Goal: Information Seeking & Learning: Compare options

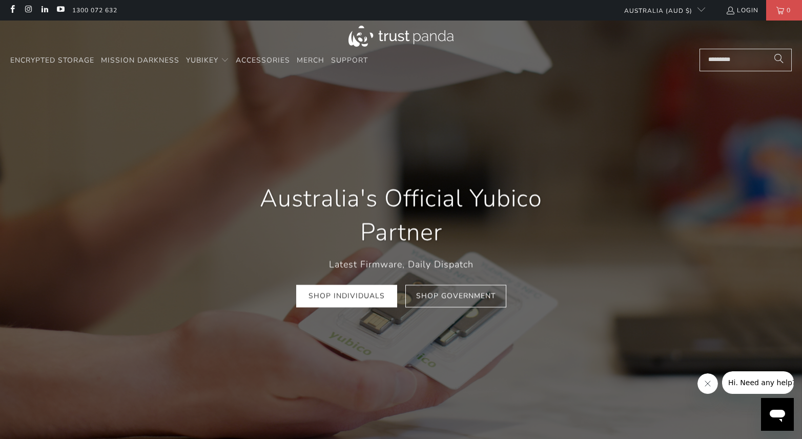
click at [729, 63] on input "Search..." at bounding box center [746, 60] width 92 height 23
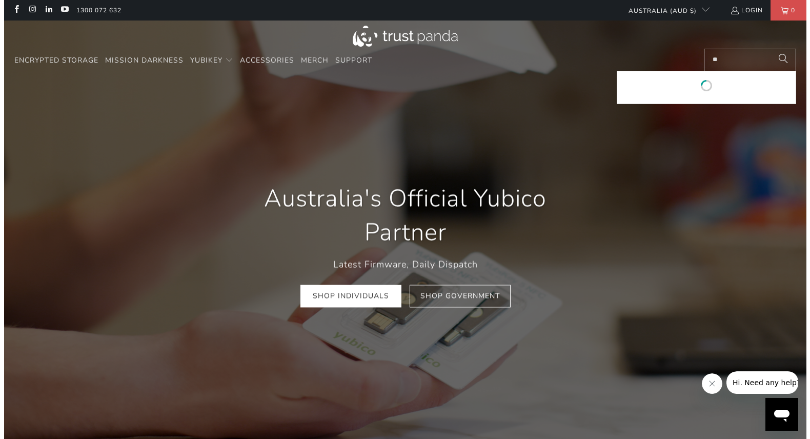
scroll to position [0, 155]
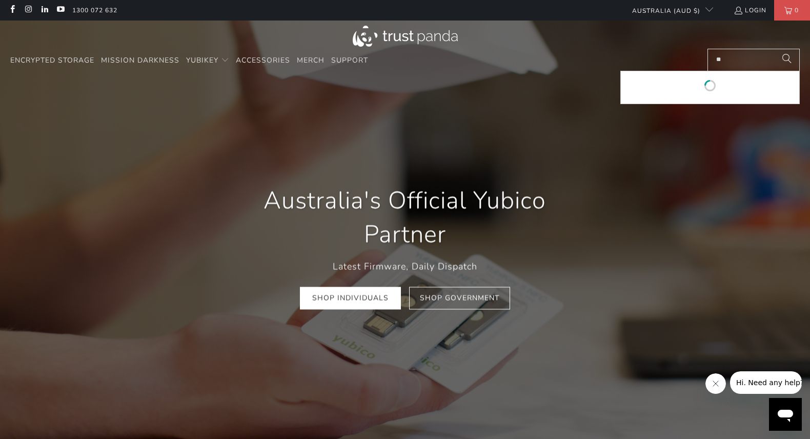
type input "**"
click at [774, 49] on button "Search" at bounding box center [787, 60] width 26 height 23
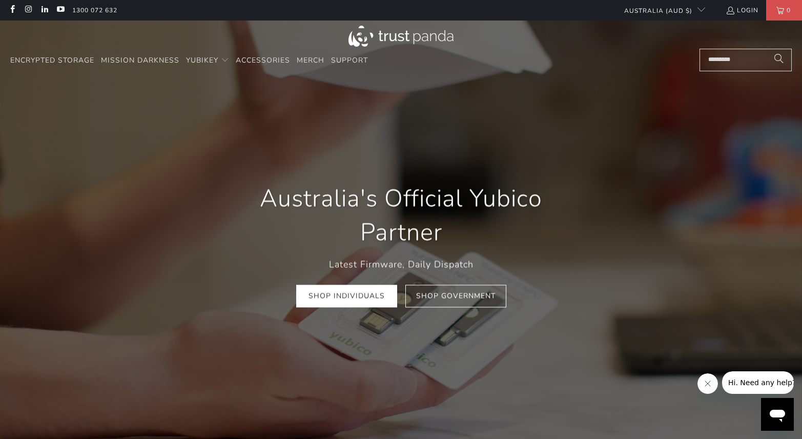
click at [747, 62] on input "Search..." at bounding box center [746, 60] width 92 height 23
type input "***"
click at [766, 49] on button "Search" at bounding box center [779, 60] width 26 height 23
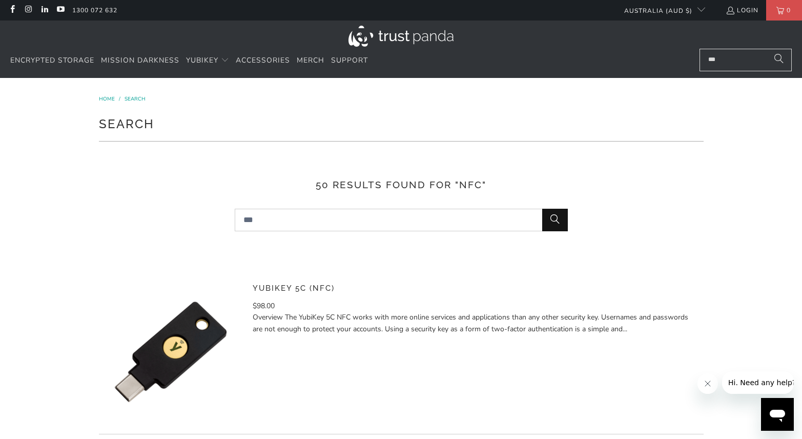
click at [194, 334] on img at bounding box center [171, 352] width 144 height 144
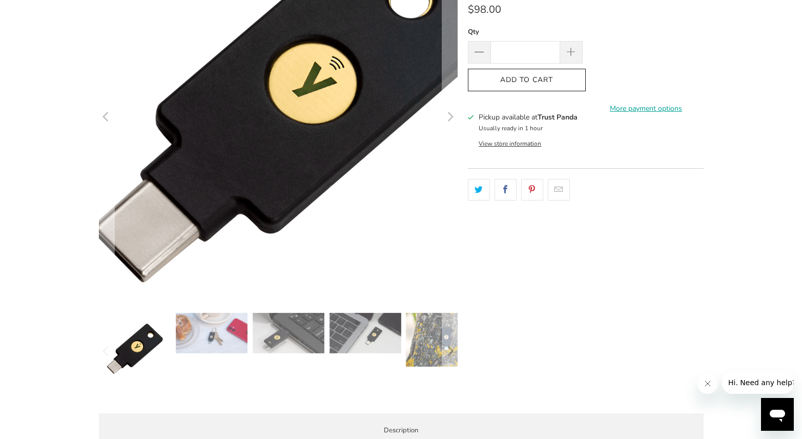
scroll to position [154, 0]
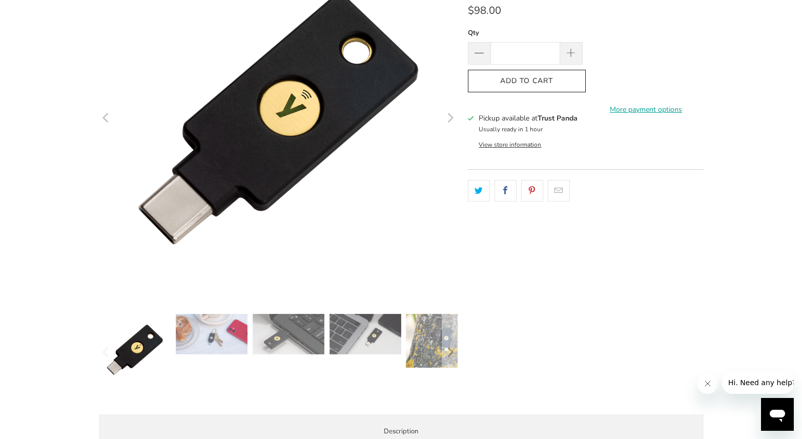
click at [506, 281] on div "**********" at bounding box center [586, 173] width 236 height 467
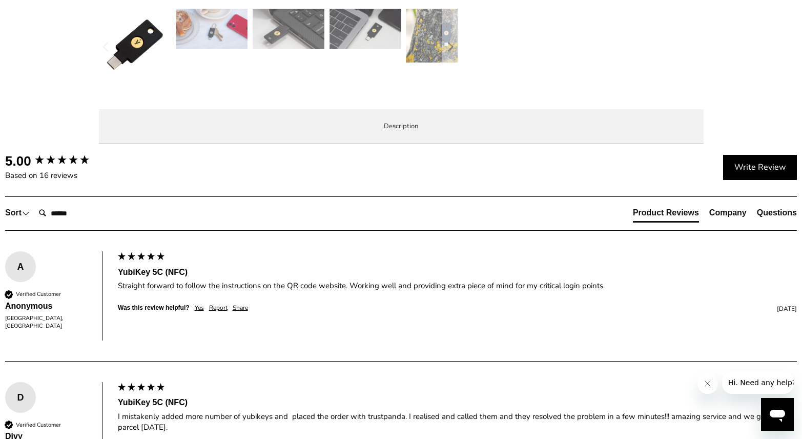
scroll to position [461, 0]
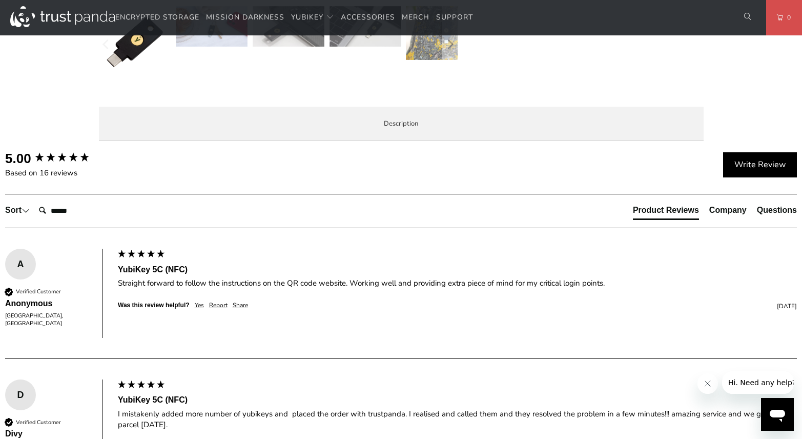
click at [0, 0] on span "Specifications" at bounding box center [0, 0] width 0 height 0
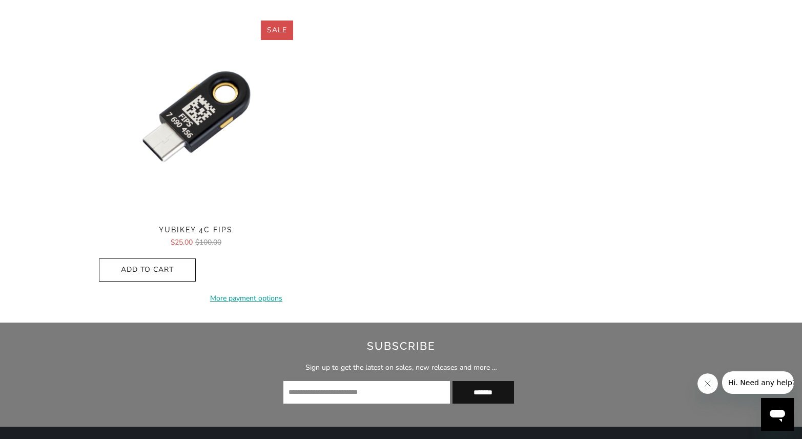
scroll to position [103, 0]
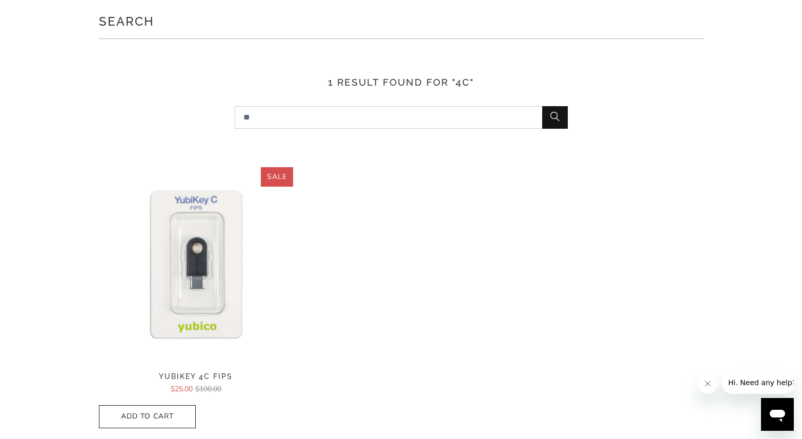
click at [212, 246] on img at bounding box center [196, 264] width 195 height 195
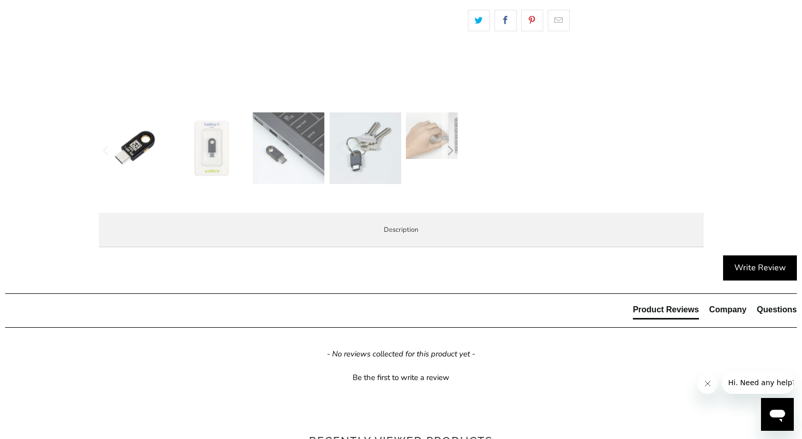
scroll to position [461, 0]
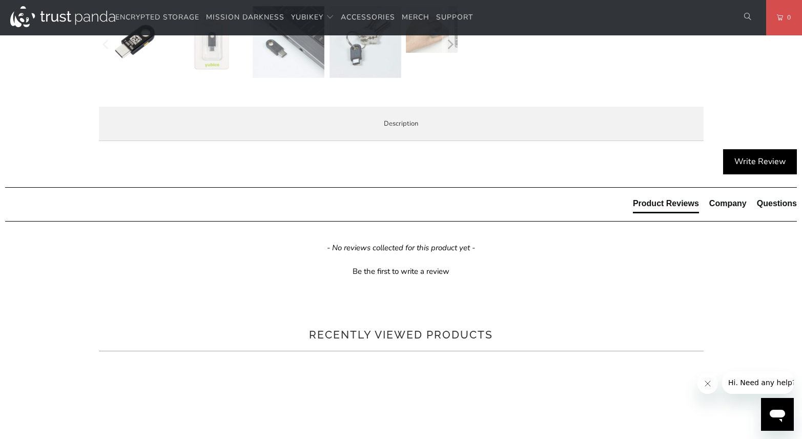
click at [0, 0] on span "Specifications" at bounding box center [0, 0] width 0 height 0
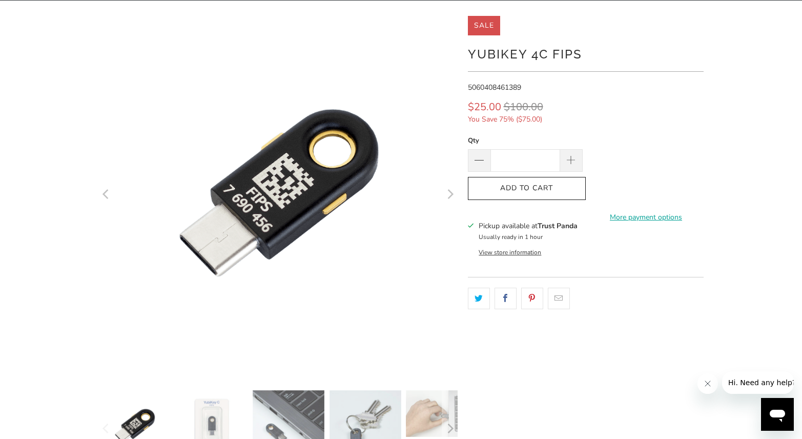
scroll to position [51, 0]
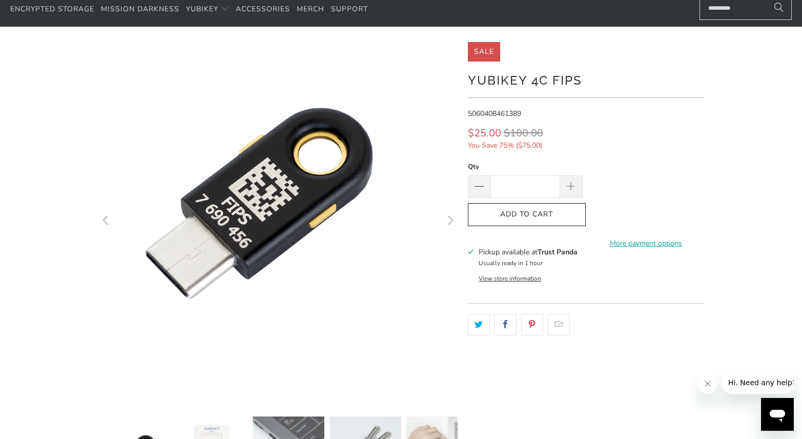
click at [418, 330] on img at bounding box center [258, 206] width 410 height 410
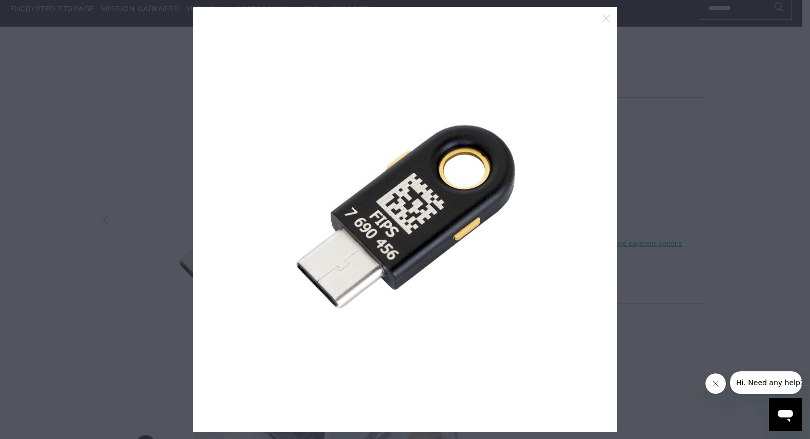
click at [729, 73] on div at bounding box center [405, 219] width 810 height 439
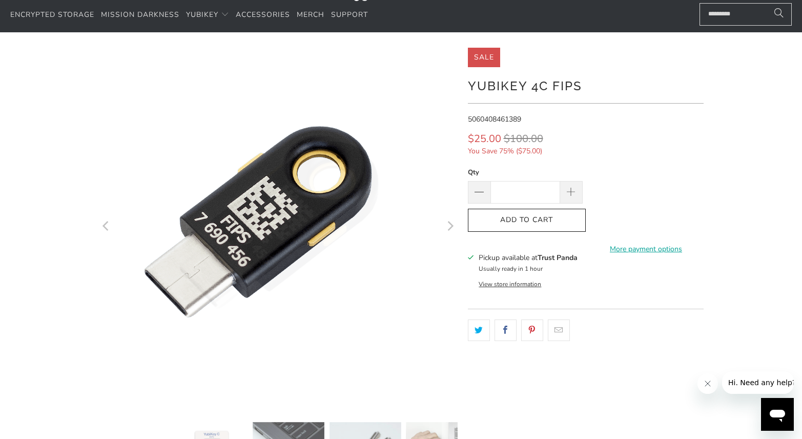
scroll to position [0, 0]
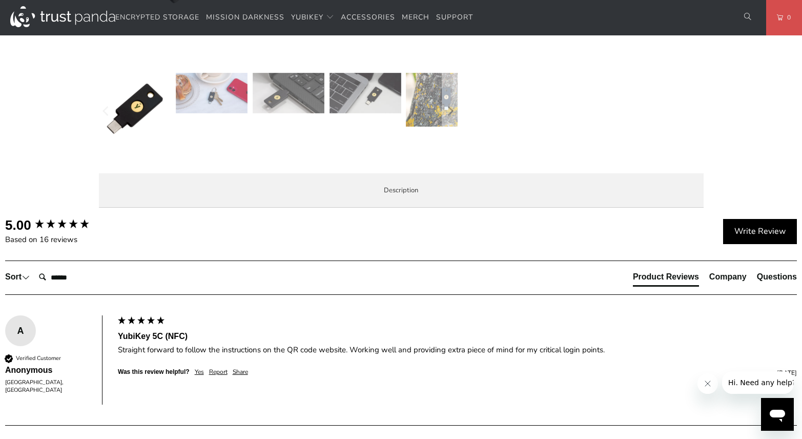
scroll to position [461, 0]
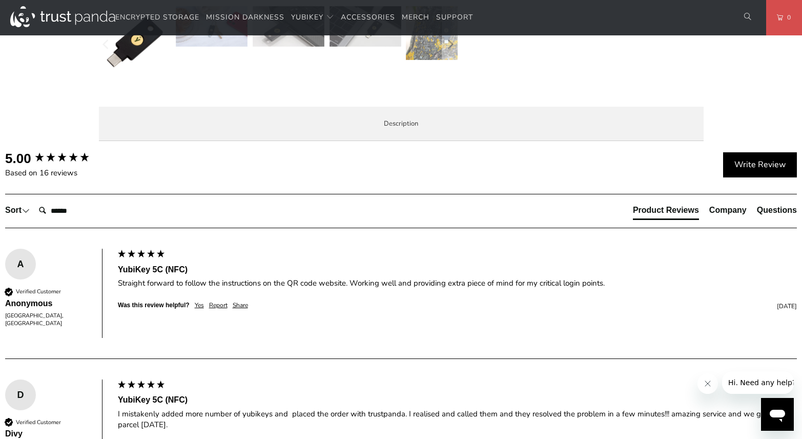
click at [0, 0] on span "Specifications" at bounding box center [0, 0] width 0 height 0
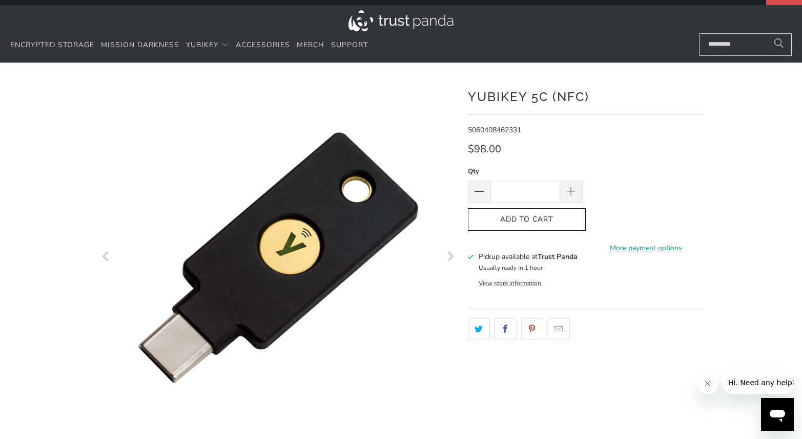
scroll to position [0, 0]
